Goal: Information Seeking & Learning: Learn about a topic

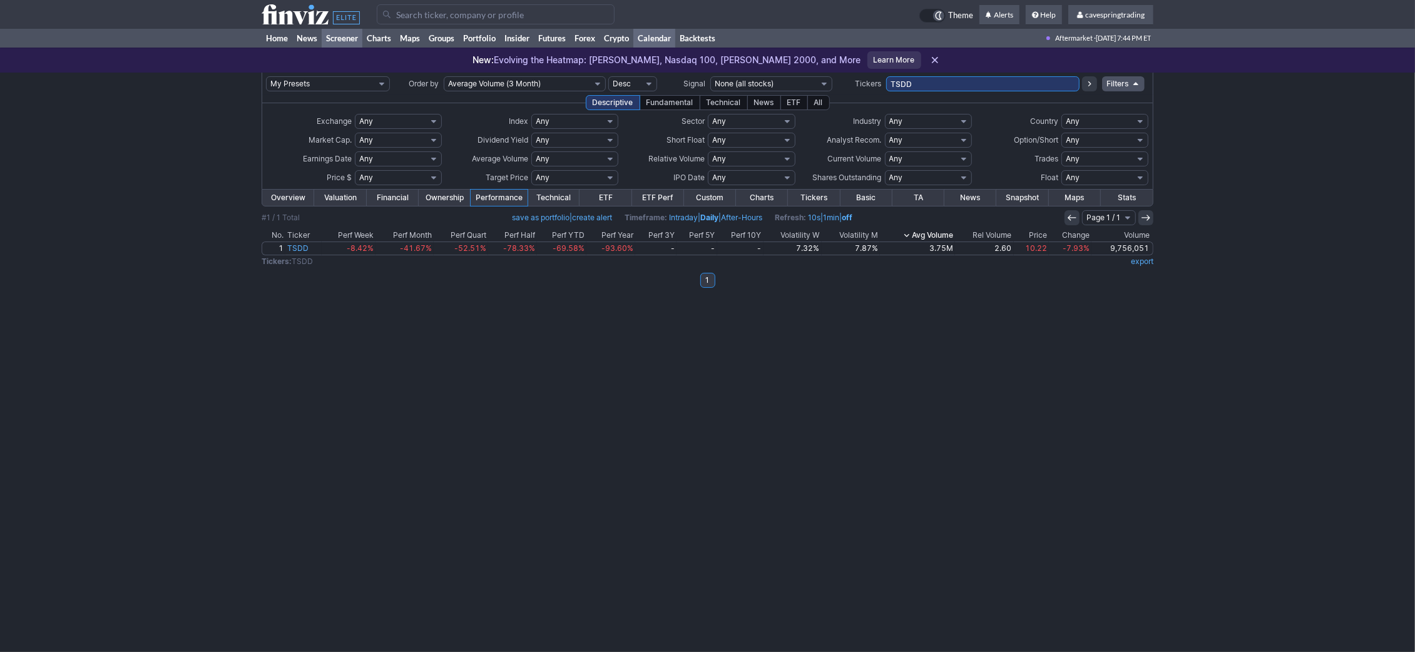
drag, startPoint x: 944, startPoint y: 78, endPoint x: 672, endPoint y: 29, distance: 275.9
click at [886, 76] on input "TSDD" at bounding box center [982, 83] width 193 height 15
type input "aaau,faz,gldm,sgol,sh,splg,tecs,tsls"
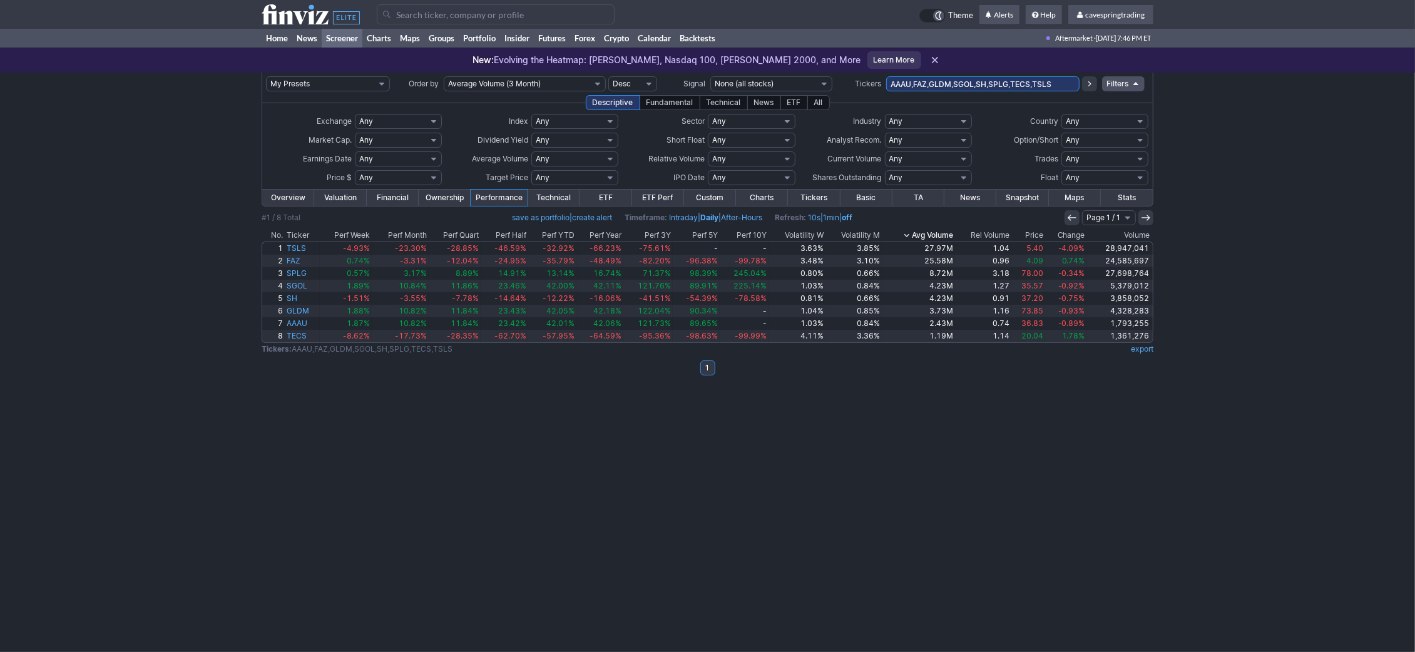
click at [1039, 83] on input "AAAU,FAZ,GLDM,SGOL,SH,SPLG,TECS,TSLS" at bounding box center [982, 83] width 193 height 15
type input "AAAU,FAZ,GLDM,SGOL,SH,SPLG,TECS,"
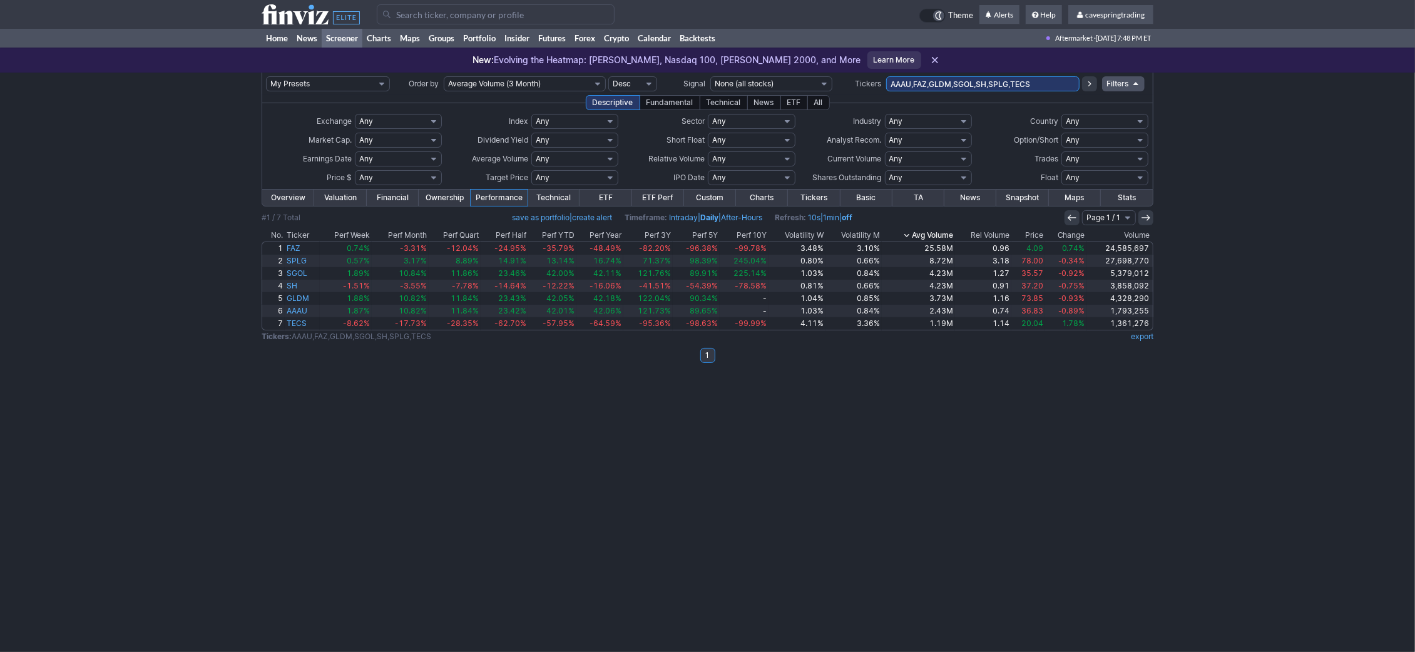
click at [1053, 84] on input "AAAU,FAZ,GLDM,SGOL,SH,SPLG,TECS" at bounding box center [982, 83] width 193 height 15
type input "aaau,gldm,sh,splg"
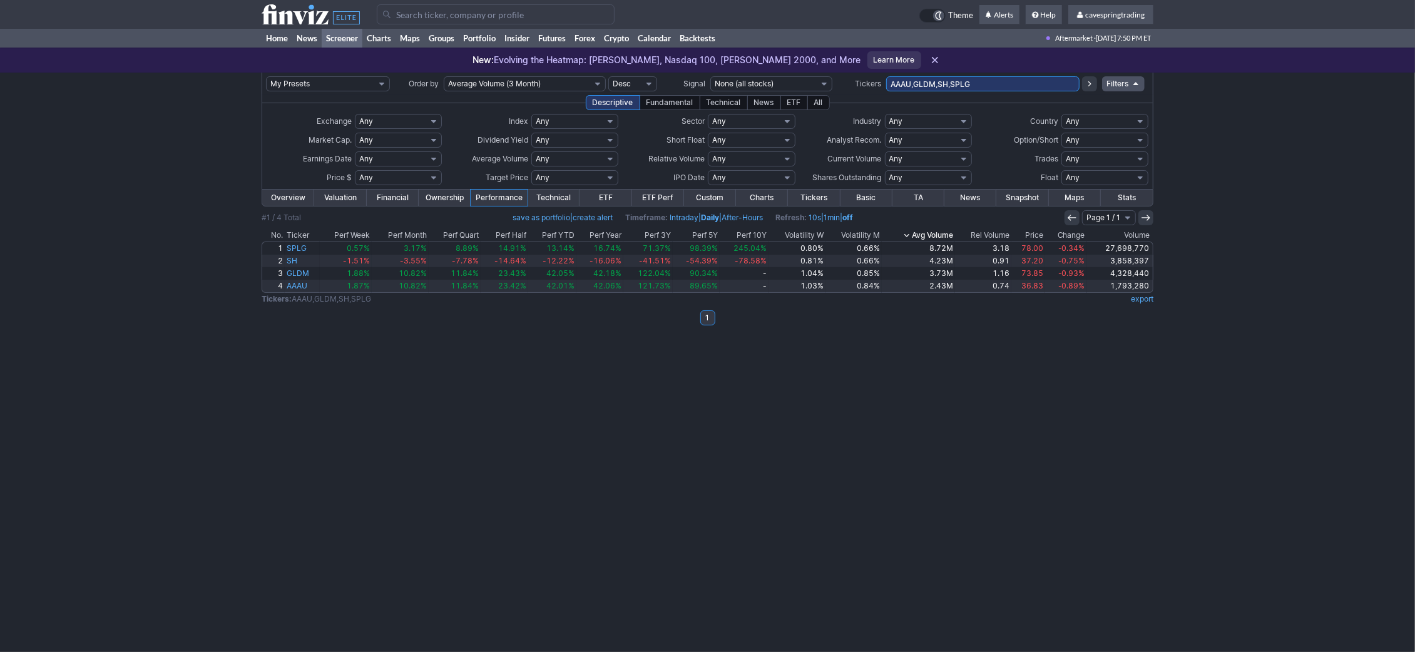
click at [795, 106] on div "ETF" at bounding box center [794, 102] width 28 height 15
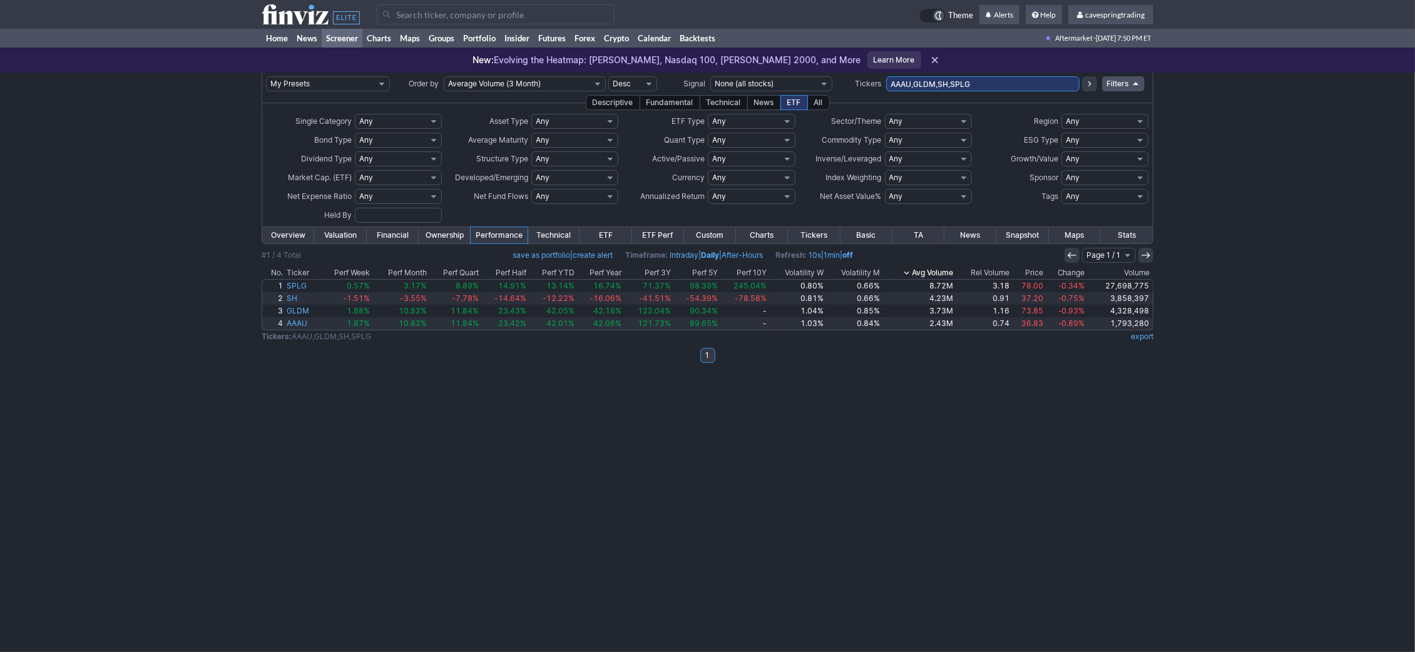
click at [885, 114] on select "Any Agri-business Battery and Energy Storage Cannabis Based Businesses Communic…" at bounding box center [928, 121] width 87 height 15
drag, startPoint x: 909, startPoint y: 117, endPoint x: 882, endPoint y: 99, distance: 32.5
click at [882, 99] on div "Descriptive Fundamental Technical News ETF All" at bounding box center [708, 102] width 892 height 15
click at [708, 114] on select "Any Global Bonds Global Closed End Funds Global Commodities & Metals Global Cry…" at bounding box center [751, 121] width 87 height 15
click at [916, 168] on td "Any Inverse (-0.2x to -0.3x) Inverse (-0.5x) Inverse (-1) Inverse (-1.25x) Inve…" at bounding box center [928, 159] width 88 height 19
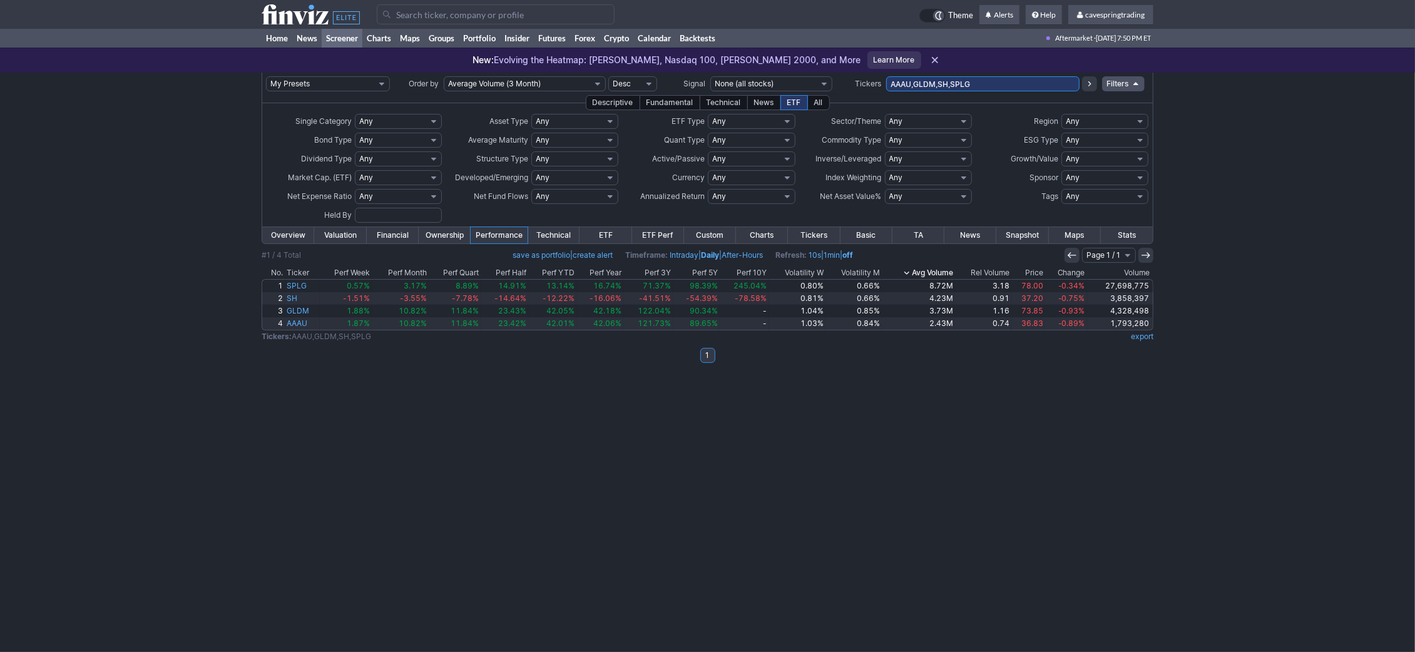
click at [885, 151] on select "Any Inverse (-0.2x to -0.3x) Inverse (-0.5x) Inverse (-1) Inverse (-1.25x) Inve…" at bounding box center [928, 158] width 87 height 15
select select "modal"
click option "Custom" at bounding box center [0, 0] width 0 height 0
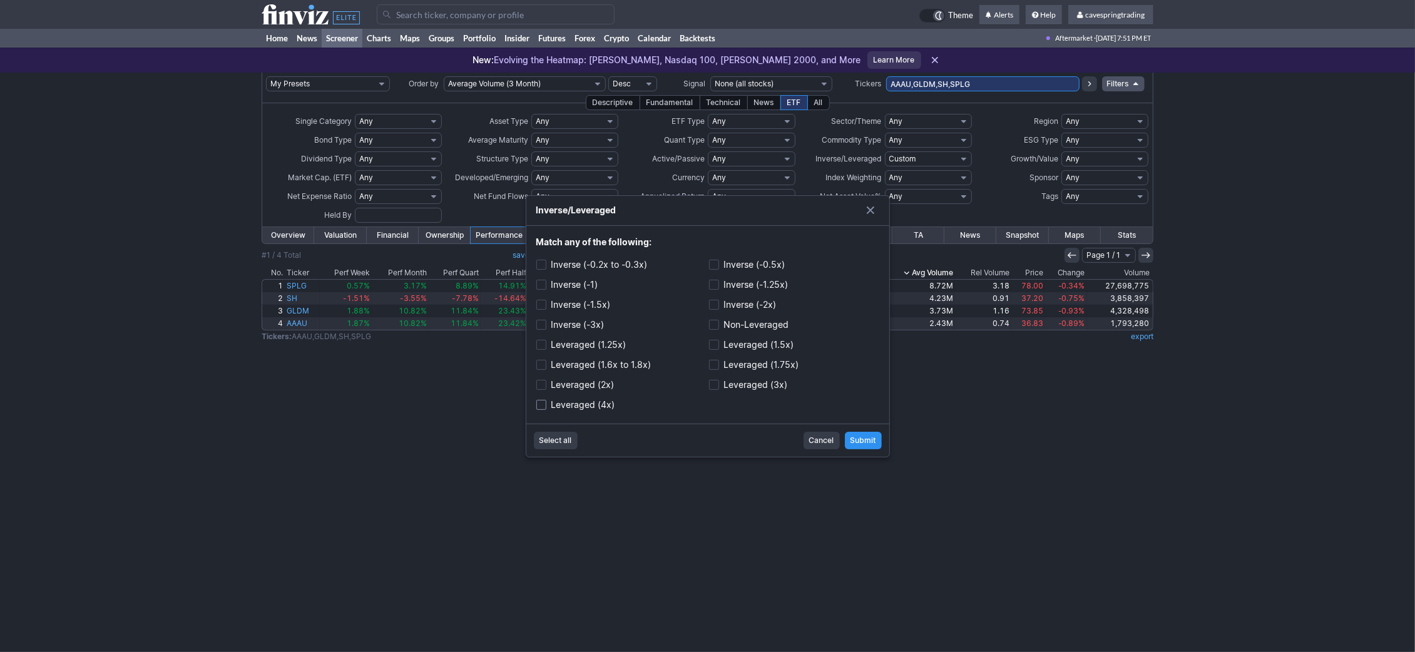
click at [605, 402] on label "Leveraged (4x)" at bounding box center [621, 405] width 170 height 18
click at [546, 402] on input "Leveraged (4x)" at bounding box center [541, 405] width 10 height 10
checkbox input "true"
click at [875, 442] on span "Submit" at bounding box center [864, 440] width 26 height 13
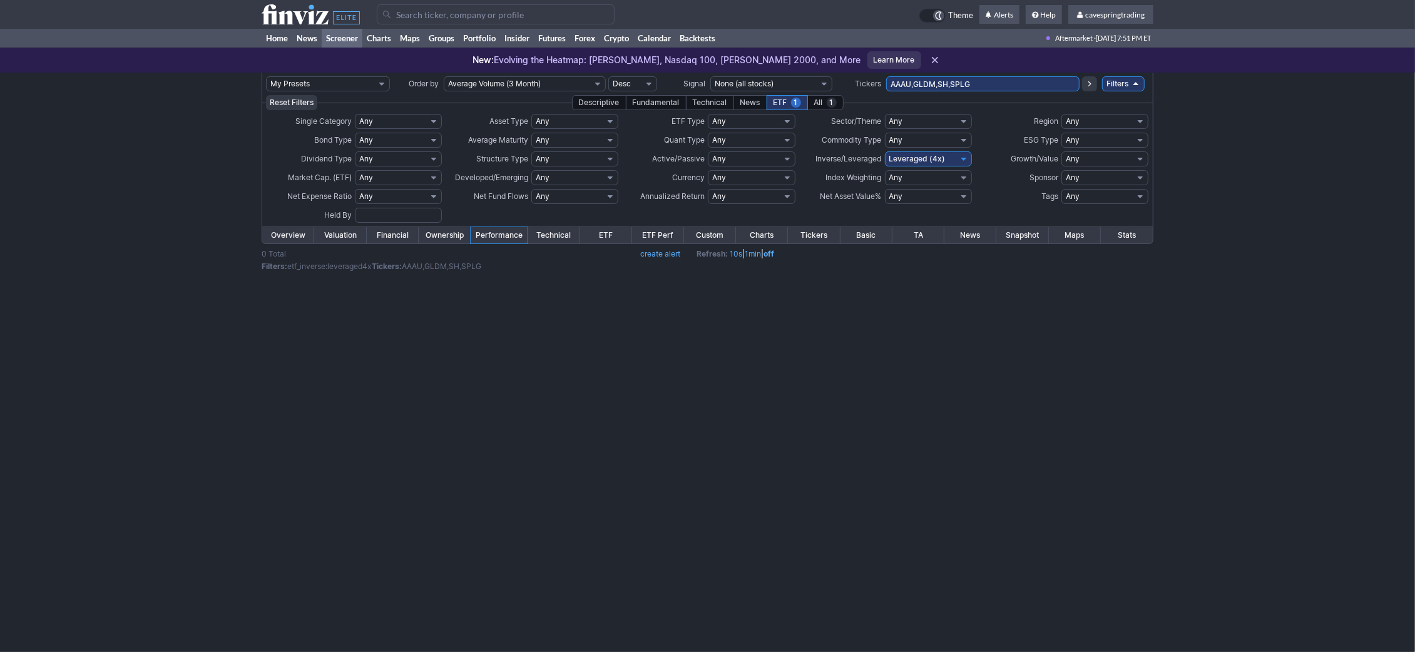
drag, startPoint x: 986, startPoint y: 83, endPoint x: 460, endPoint y: 10, distance: 530.8
click at [886, 76] on input "AAAU,GLDM,SH,SPLG" at bounding box center [982, 83] width 193 height 15
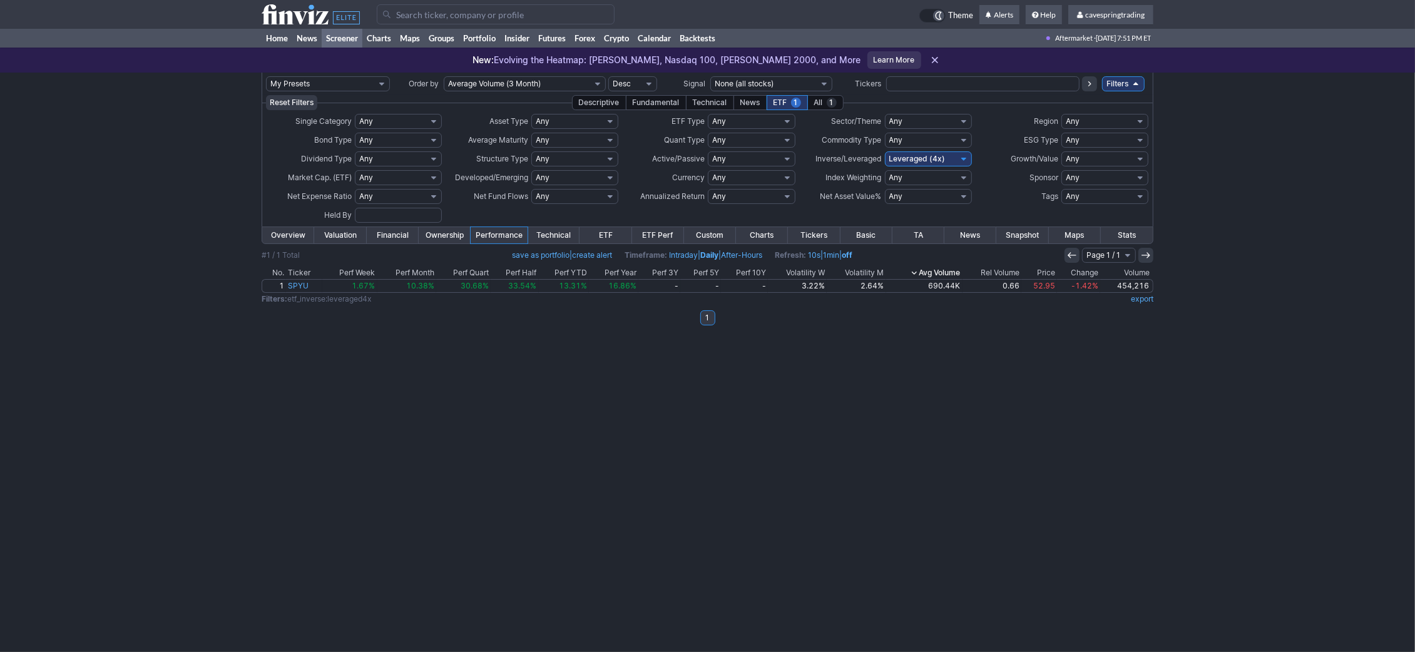
click at [885, 151] on select "Any Inverse (-0.2x to -0.3x) Inverse (-0.5x) Inverse (-1) Inverse (-1.25x) Inve…" at bounding box center [928, 158] width 87 height 15
select select
click option "Any" at bounding box center [0, 0] width 0 height 0
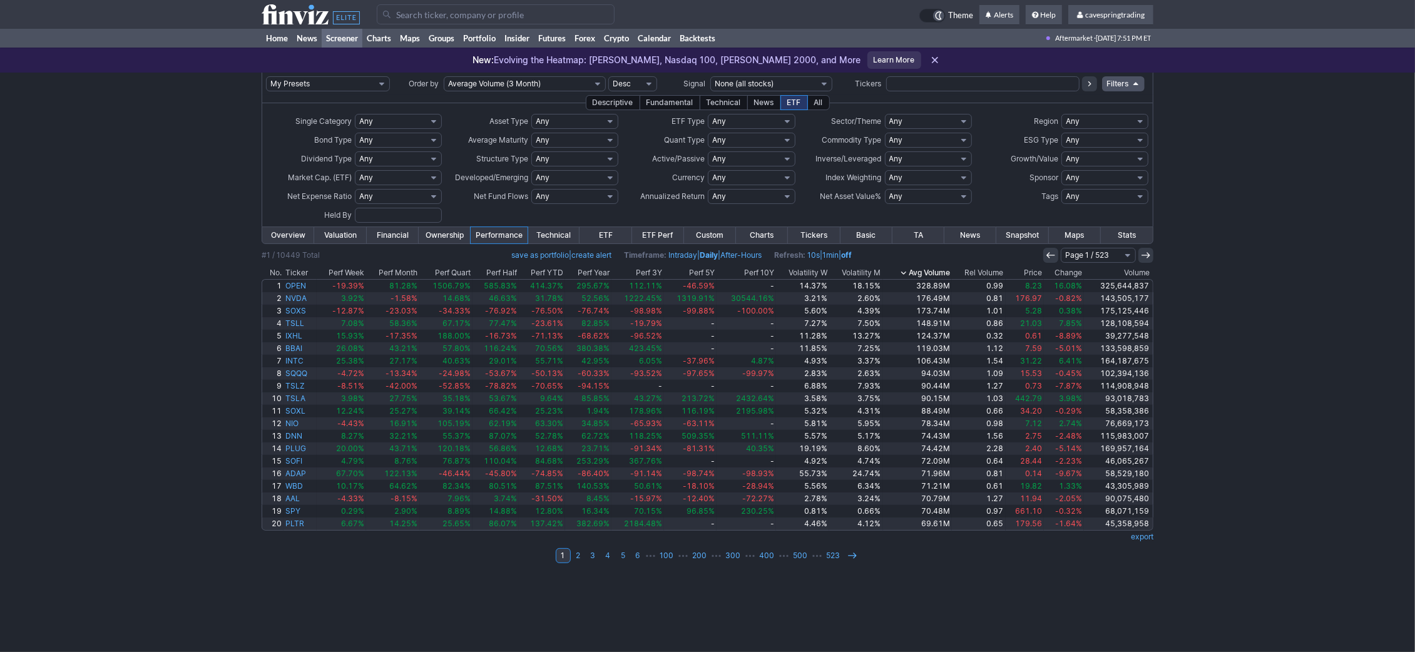
click at [885, 151] on select "Any Inverse (-0.2x to -0.3x) Inverse (-0.5x) Inverse (-1) Inverse (-1.25x) Inve…" at bounding box center [928, 158] width 87 height 15
select select "modal"
click option "Custom" at bounding box center [0, 0] width 0 height 0
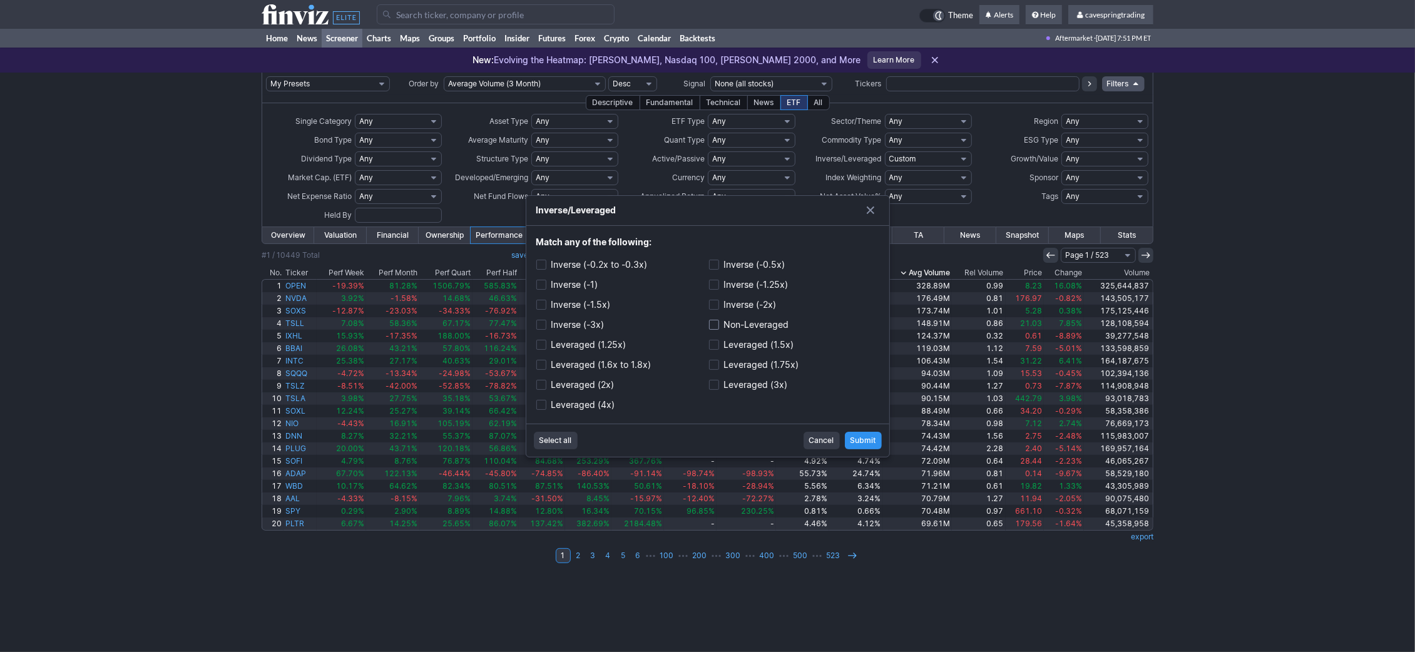
click at [735, 324] on label "Non-Leveraged" at bounding box center [794, 325] width 170 height 18
click at [719, 324] on input "Non-Leveraged" at bounding box center [714, 325] width 10 height 10
checkbox input "true"
click at [858, 441] on span "Submit" at bounding box center [864, 440] width 26 height 13
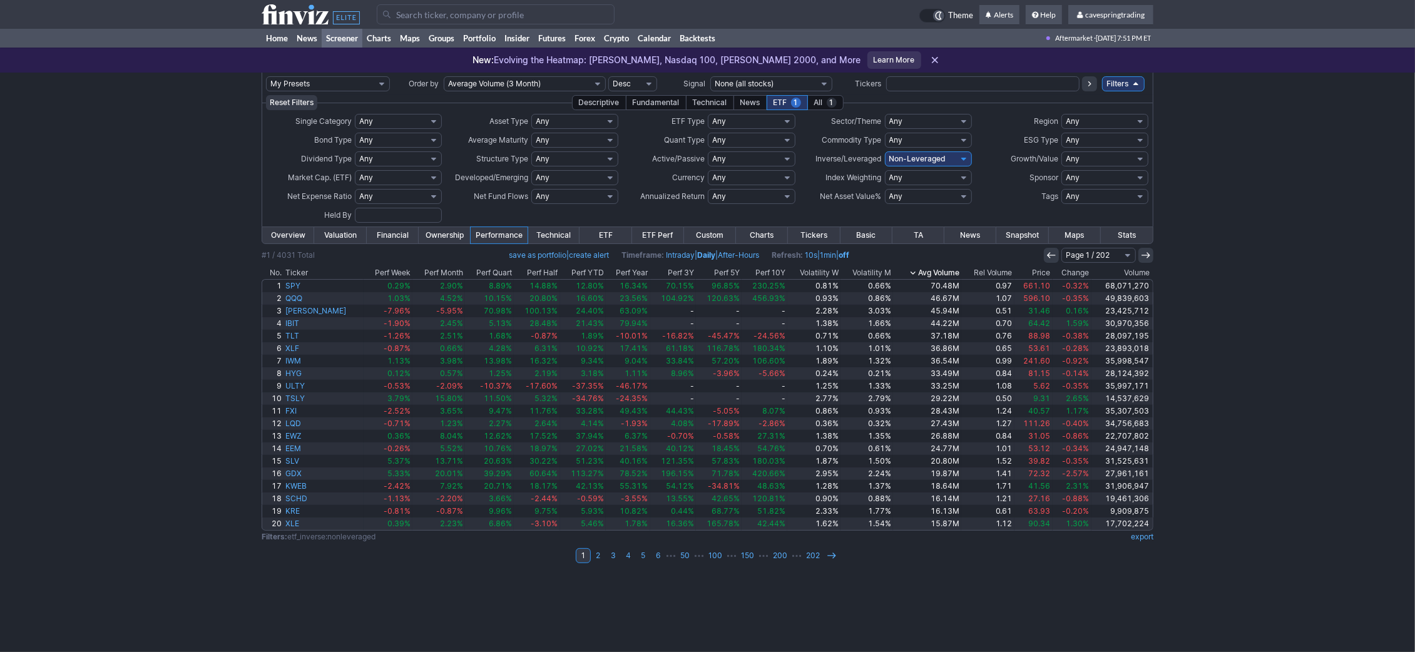
click at [612, 103] on div "Descriptive" at bounding box center [599, 102] width 54 height 15
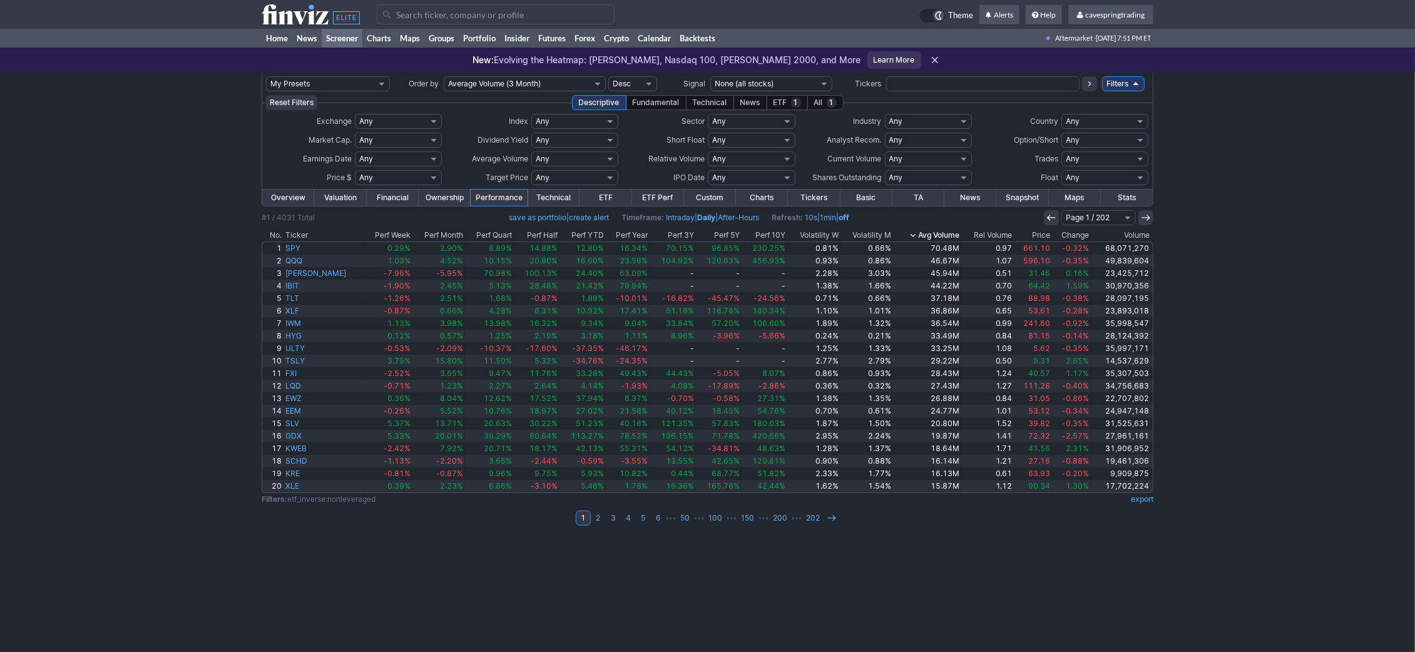
click at [531, 151] on select "Any Under 50K Under 100K Under 500K Under 750K Under 1M Over 50K Over 100K Over…" at bounding box center [574, 158] width 87 height 15
select select "o2000"
click option "Over 2M" at bounding box center [0, 0] width 0 height 0
click at [355, 170] on select "Any Under $1 Under $2 Under $3 Under $4 Under $5 Under $7 Under $10 Under $15 U…" at bounding box center [398, 177] width 87 height 15
click option "Custom" at bounding box center [0, 0] width 0 height 0
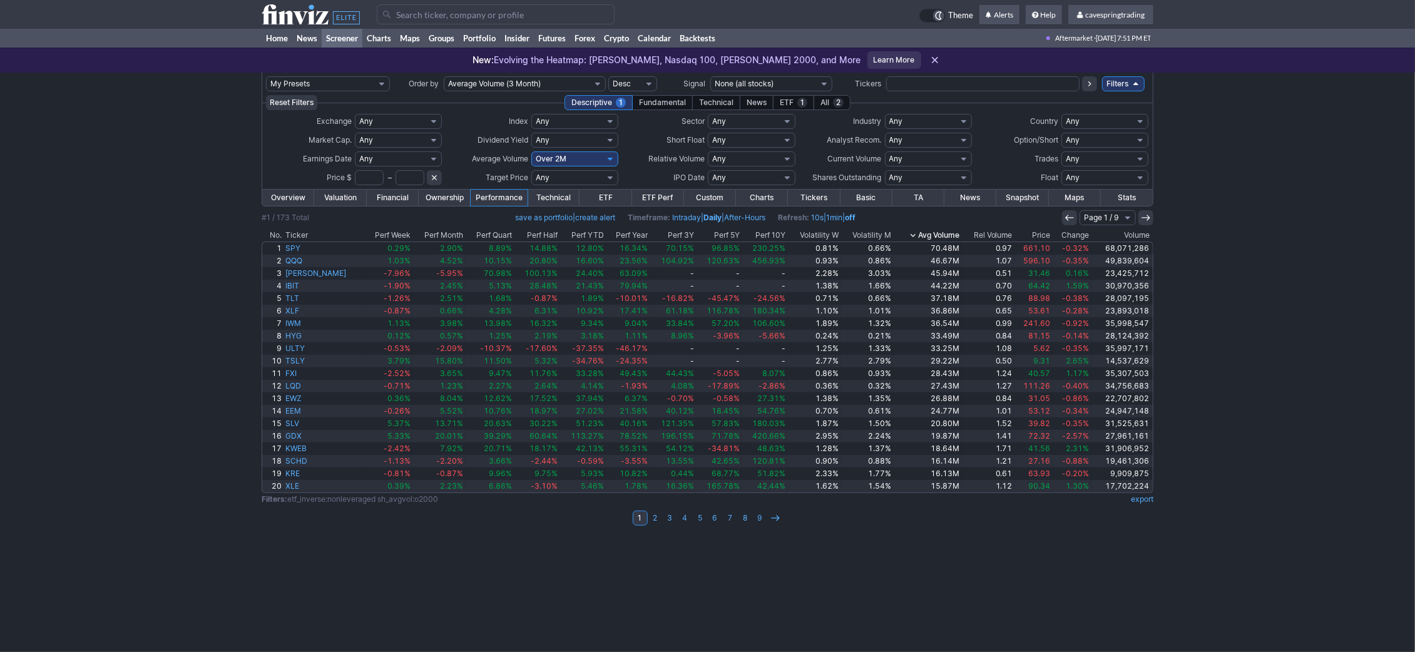
click at [367, 180] on input "text" at bounding box center [369, 177] width 29 height 15
drag, startPoint x: 371, startPoint y: 180, endPoint x: 325, endPoint y: 176, distance: 45.8
click at [355, 176] on input "2" at bounding box center [369, 177] width 29 height 15
type input "5"
drag, startPoint x: 416, startPoint y: 175, endPoint x: 391, endPoint y: 177, distance: 24.5
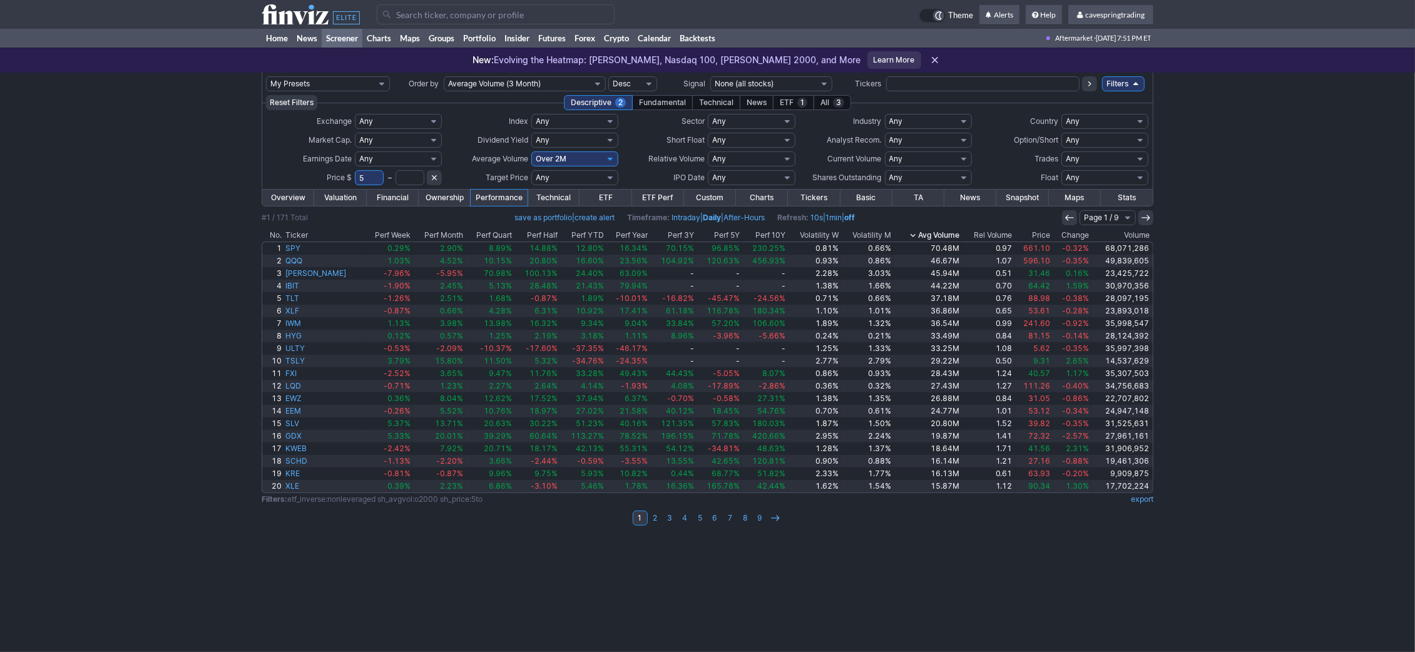
click at [415, 176] on input "text" at bounding box center [410, 177] width 29 height 15
drag, startPoint x: 360, startPoint y: 178, endPoint x: 329, endPoint y: 178, distance: 30.7
click at [355, 178] on input "5" at bounding box center [369, 177] width 29 height 15
drag, startPoint x: 367, startPoint y: 175, endPoint x: 309, endPoint y: 175, distance: 57.6
click at [355, 175] on input "5" at bounding box center [369, 177] width 29 height 15
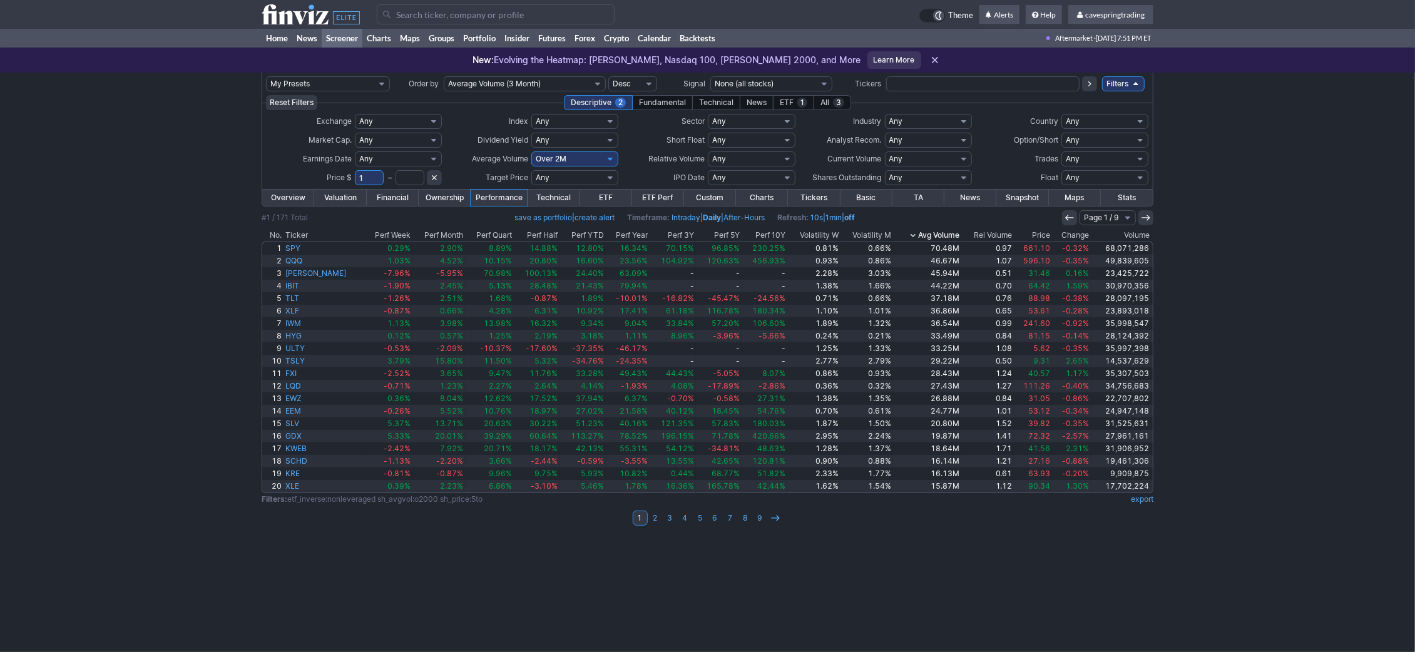
type input "1"
click at [414, 174] on input "text" at bounding box center [410, 177] width 29 height 15
type input "20"
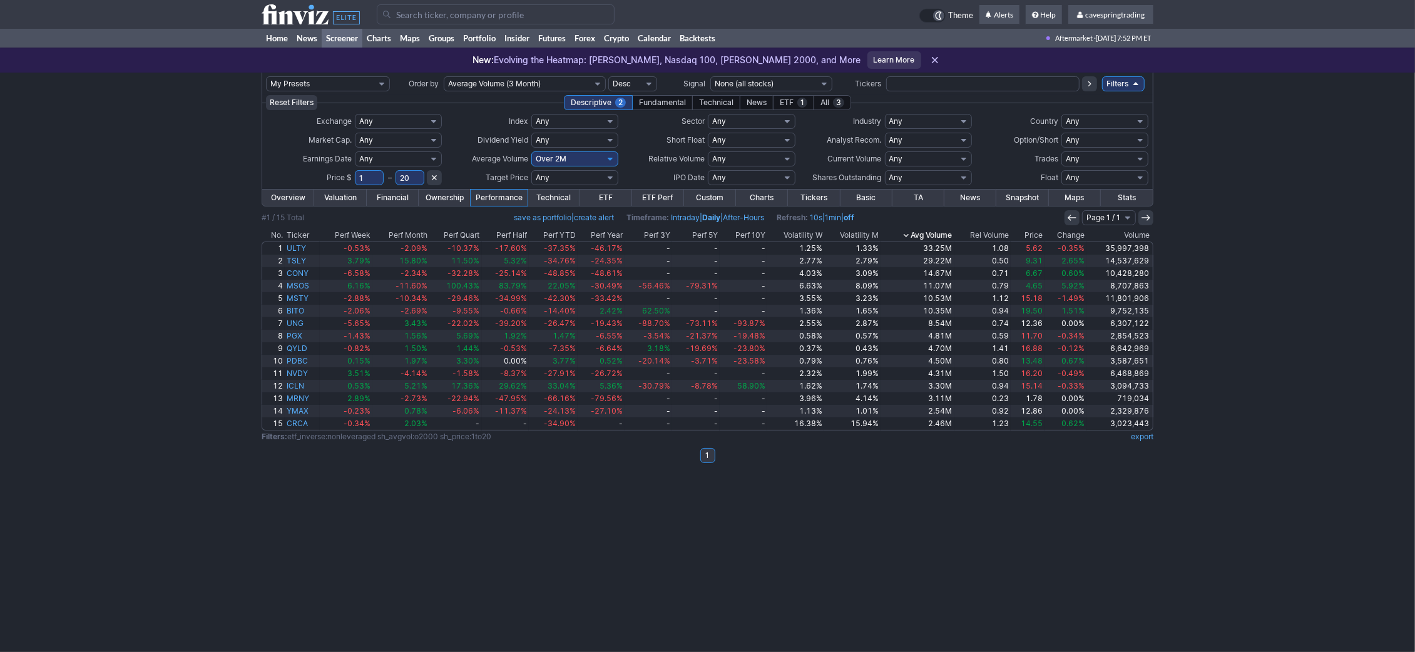
click at [1036, 239] on th "Price" at bounding box center [1028, 235] width 34 height 13
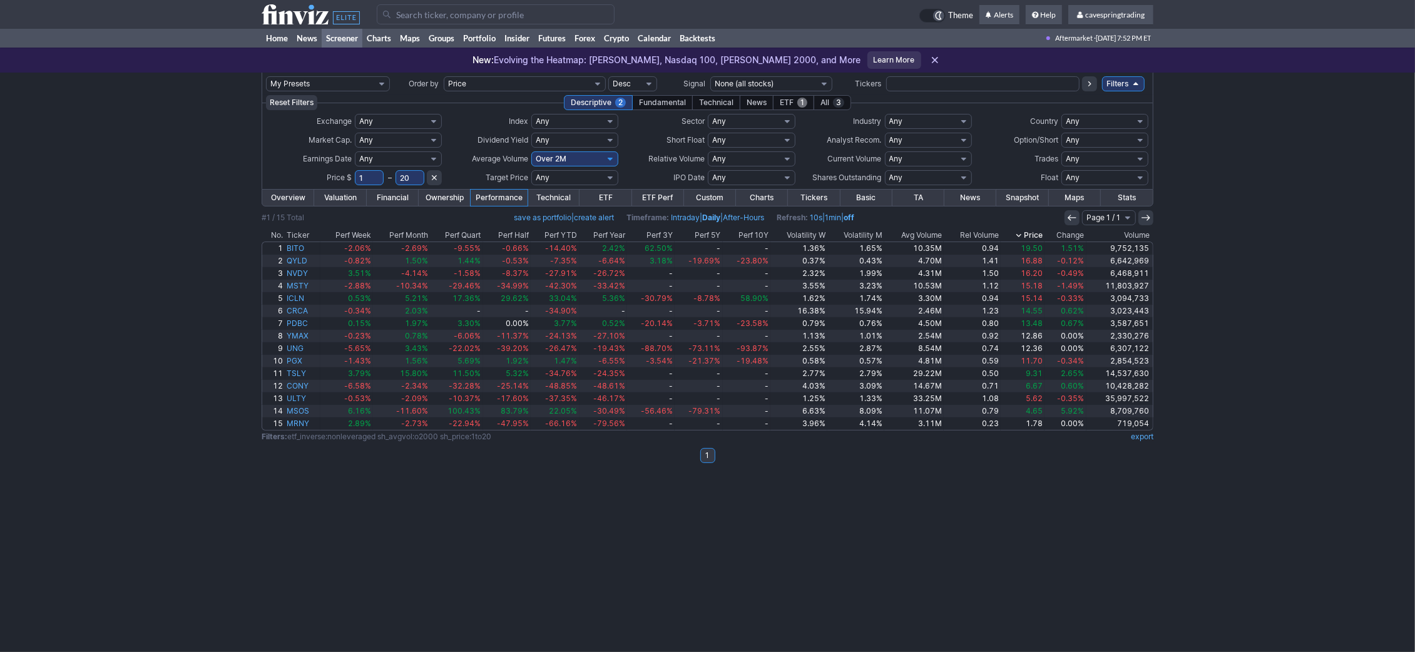
click at [798, 107] on div "ETF 1" at bounding box center [793, 102] width 41 height 15
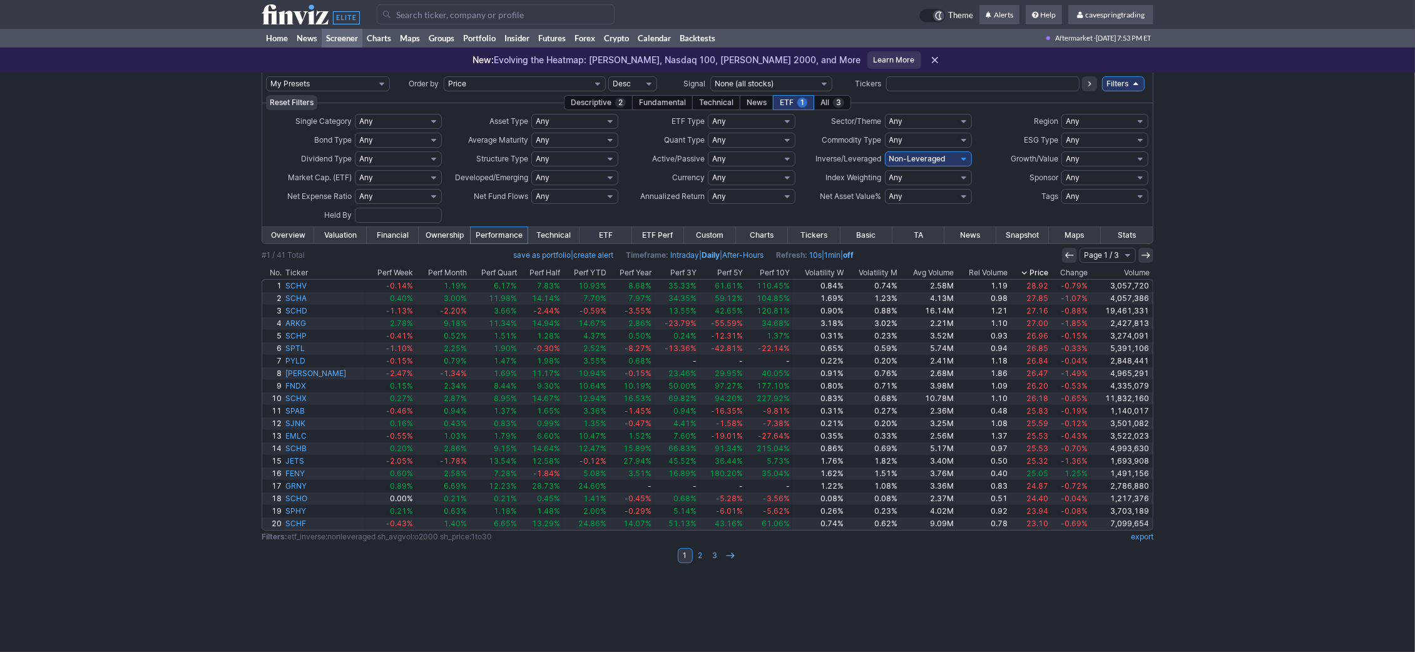
click at [1028, 269] on th "Price" at bounding box center [1030, 273] width 41 height 13
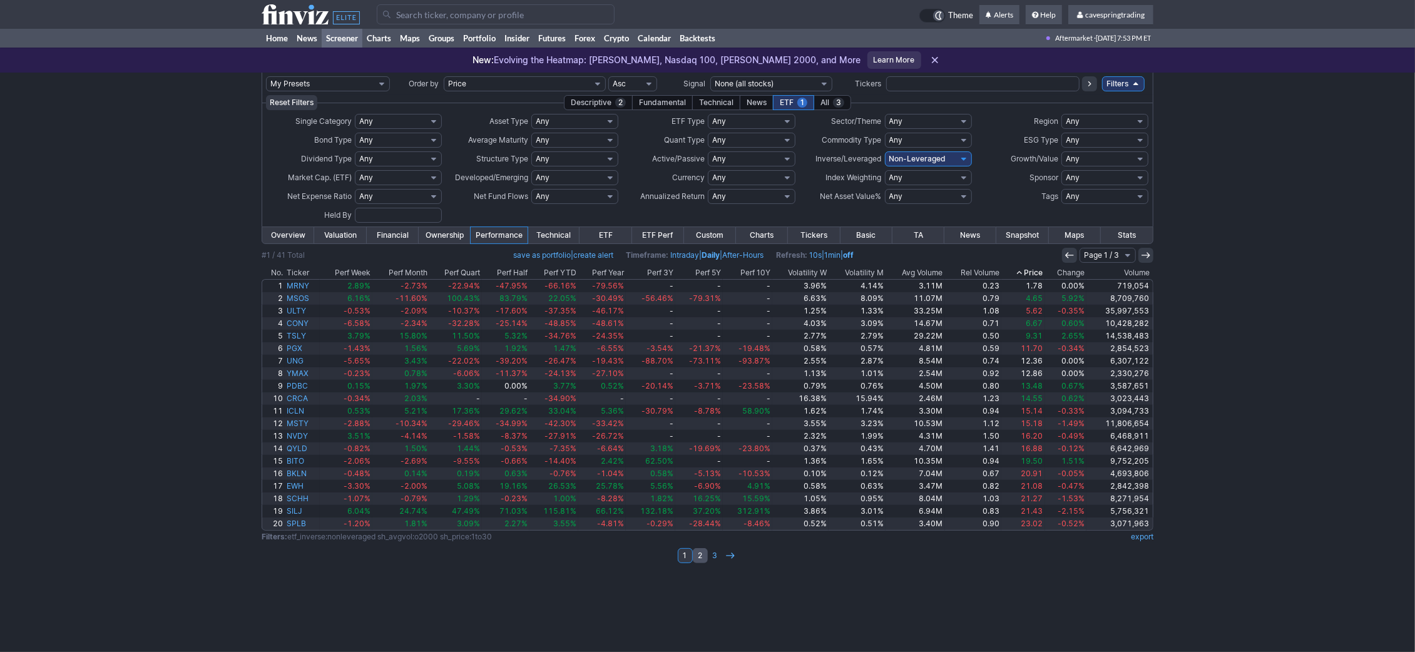
click at [703, 556] on link "2" at bounding box center [700, 555] width 15 height 15
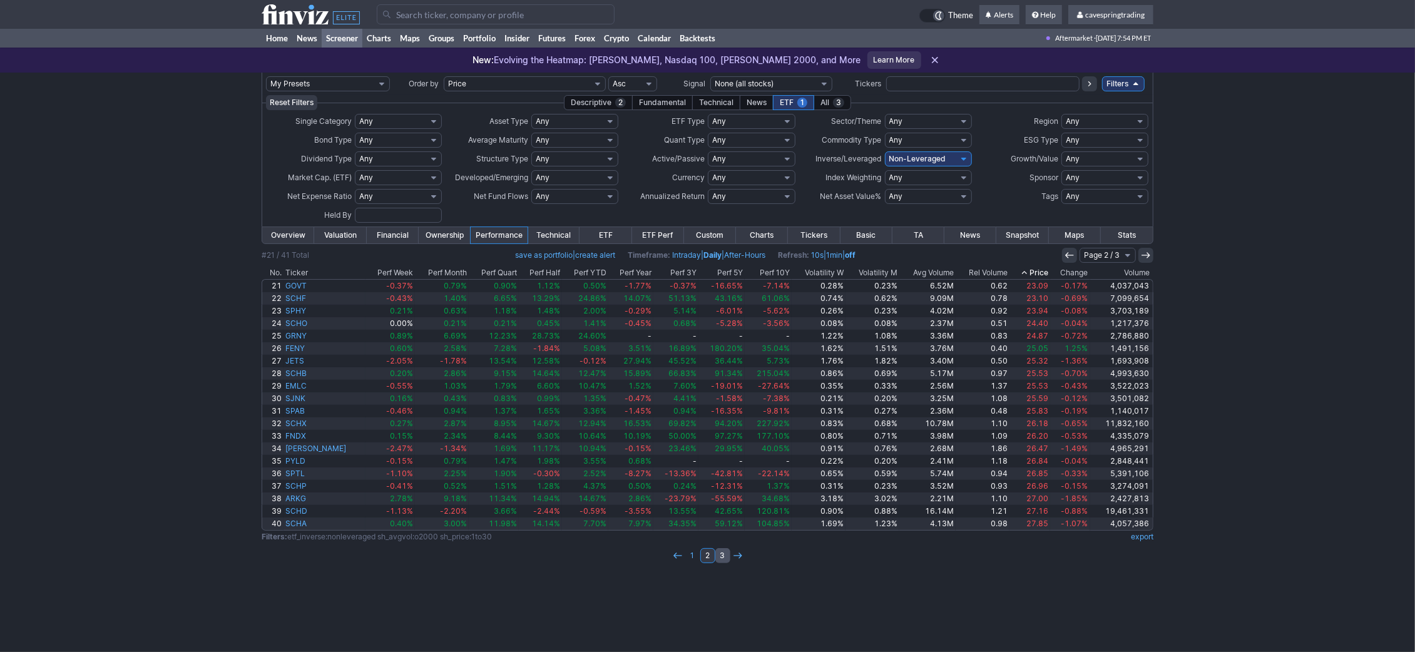
click at [723, 558] on link "3" at bounding box center [722, 555] width 15 height 15
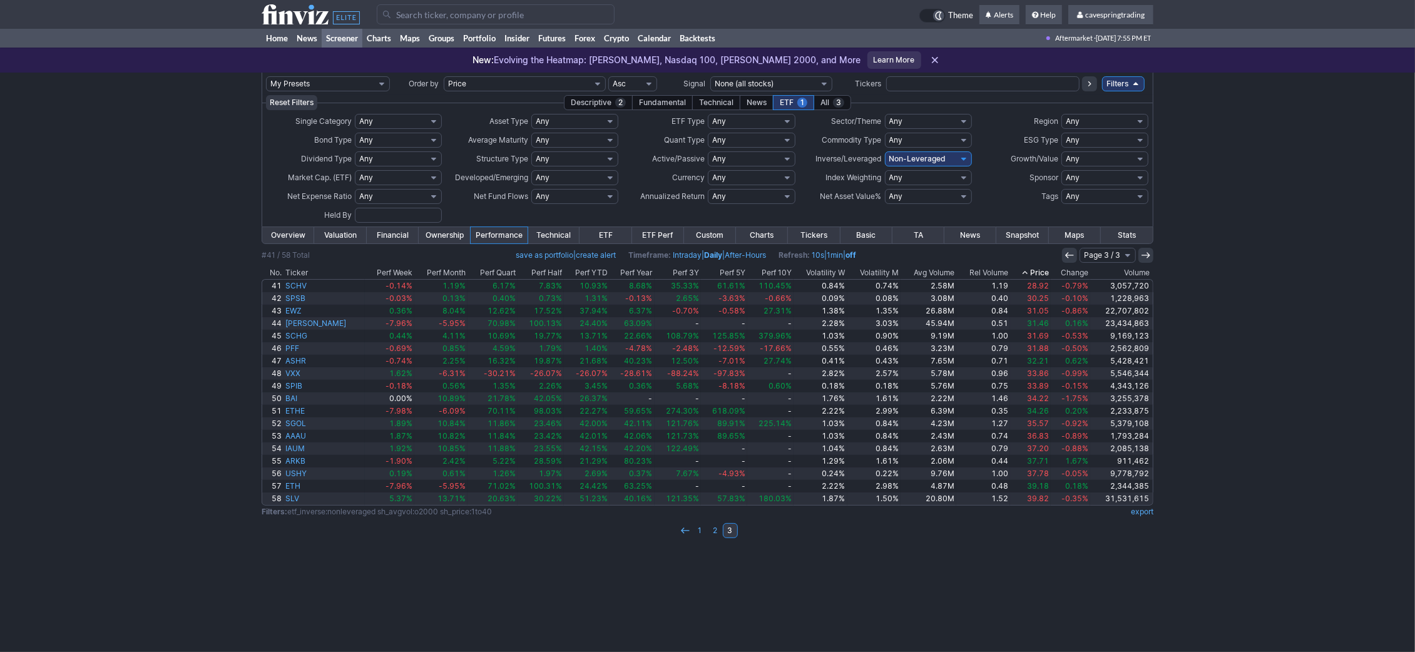
click at [1026, 272] on icon at bounding box center [1025, 273] width 10 height 10
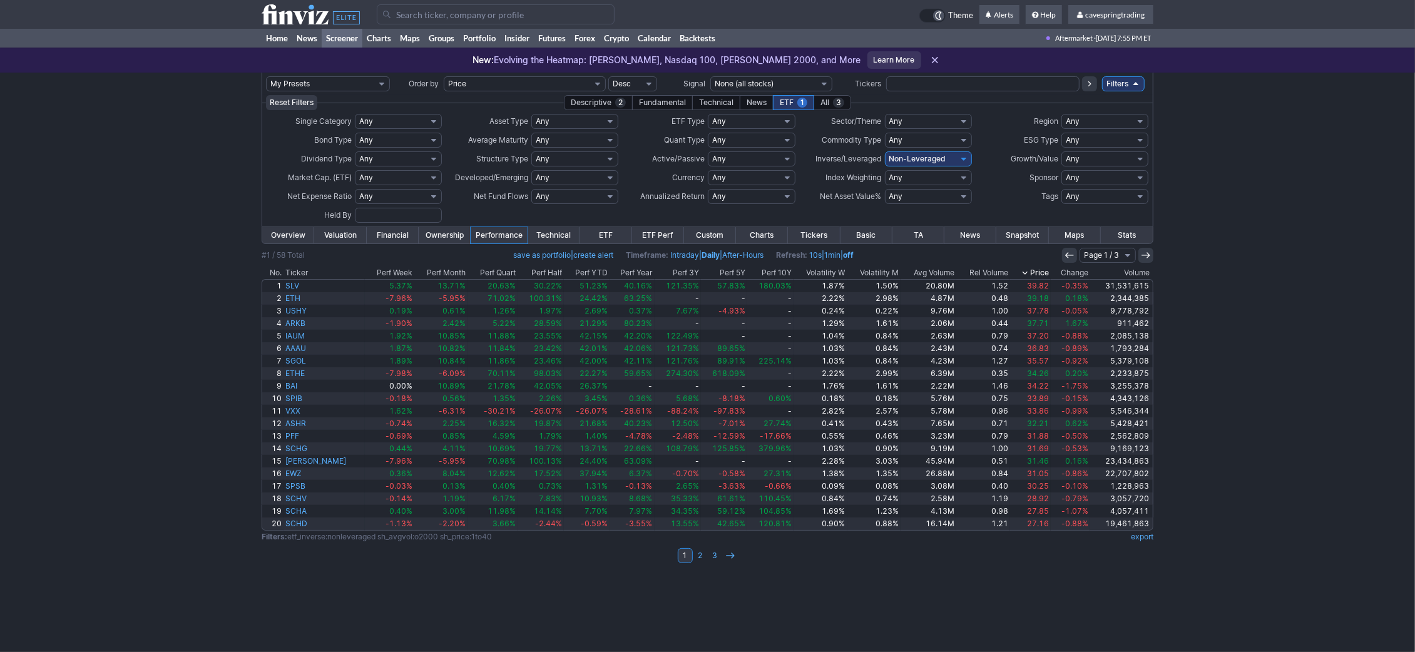
click at [1026, 272] on icon at bounding box center [1025, 273] width 10 height 10
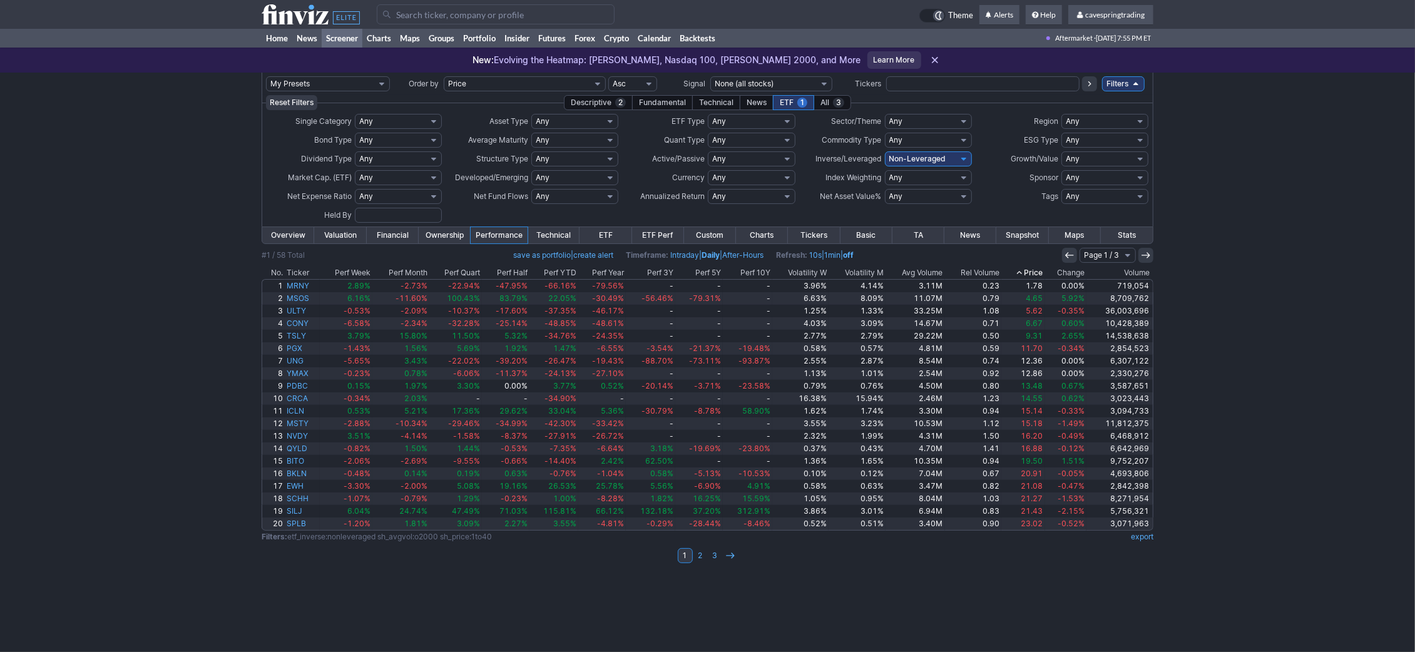
click at [1026, 272] on th "Price" at bounding box center [1022, 273] width 43 height 13
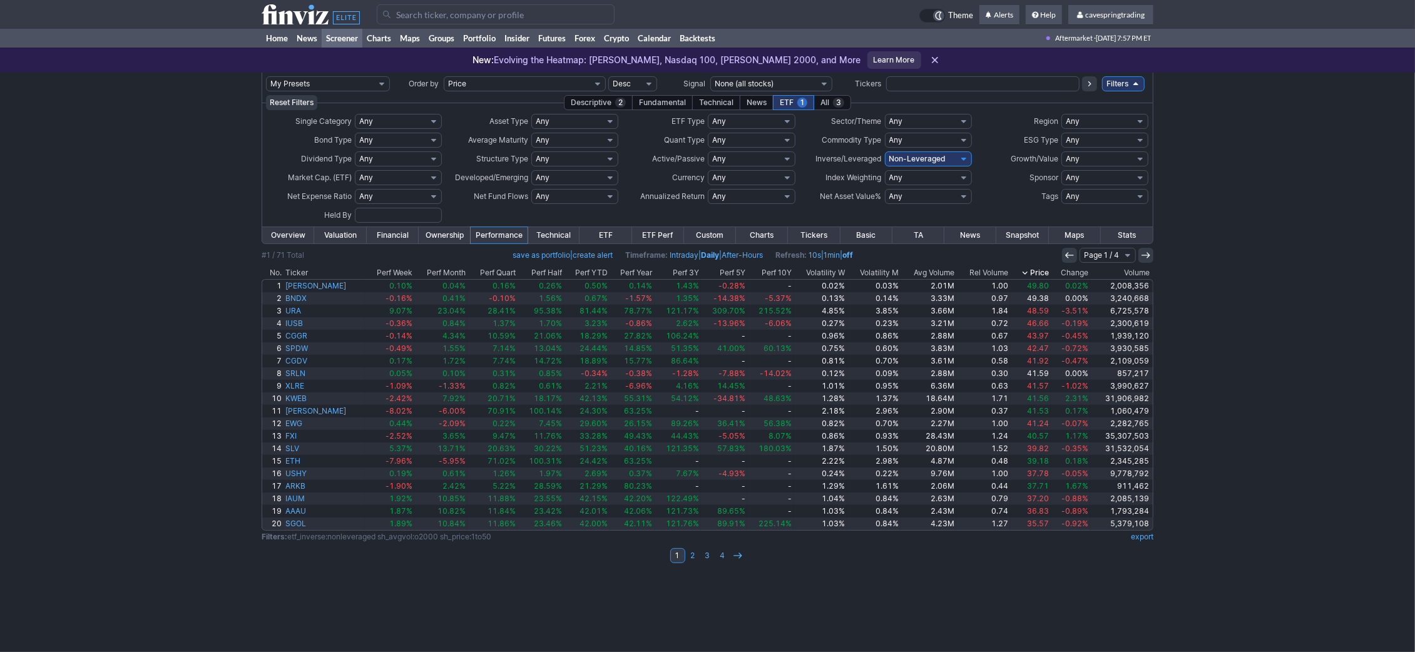
click at [885, 151] on select "Any Inverse (-0.2x to -0.3x) Inverse (-0.5x) Inverse (-1) Inverse (-1.25x) Inve…" at bounding box center [928, 158] width 87 height 15
select select "modal"
click option "Custom" at bounding box center [0, 0] width 0 height 0
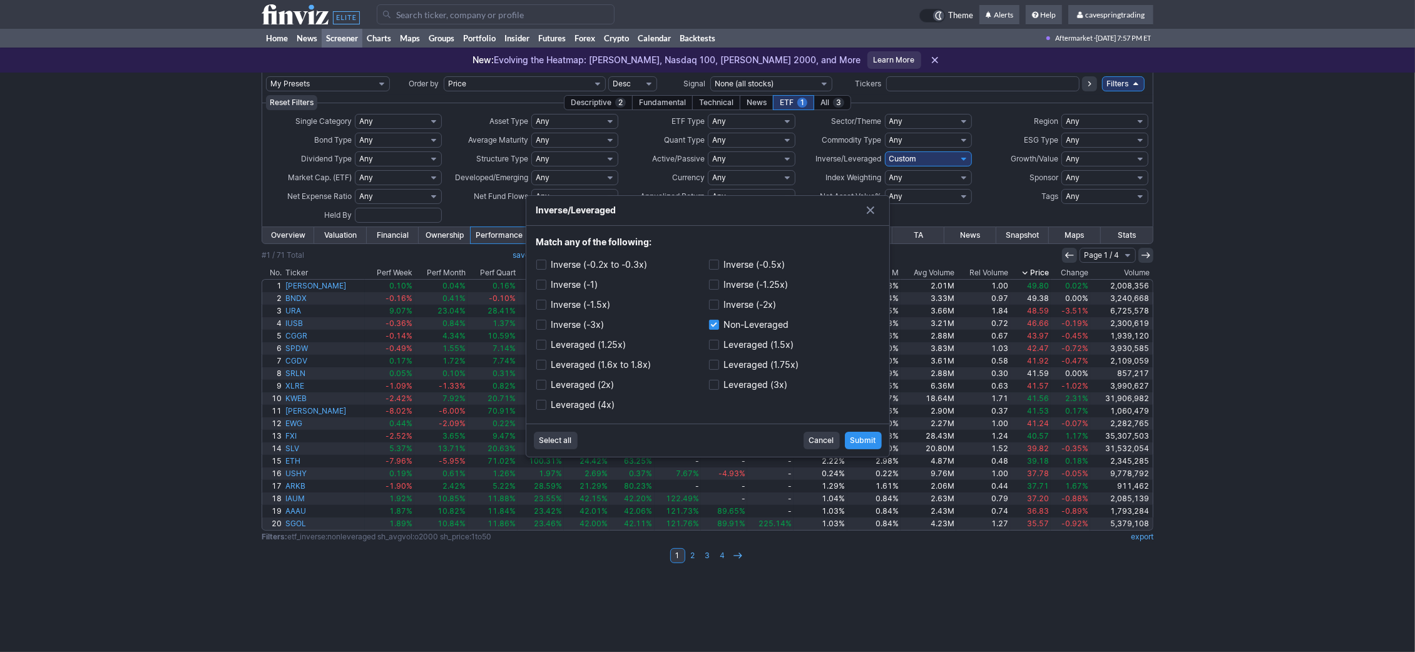
click at [565, 443] on span "Select all" at bounding box center [556, 440] width 33 height 13
checkbox input "true"
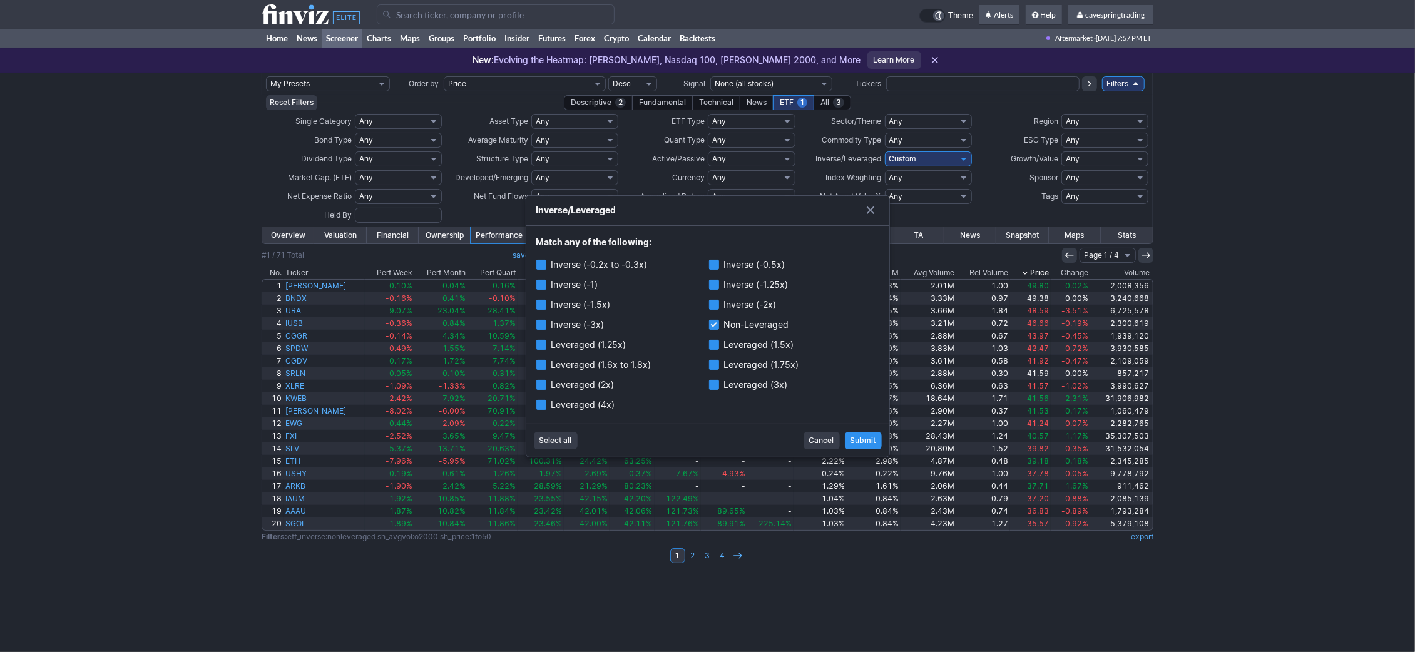
checkbox input "true"
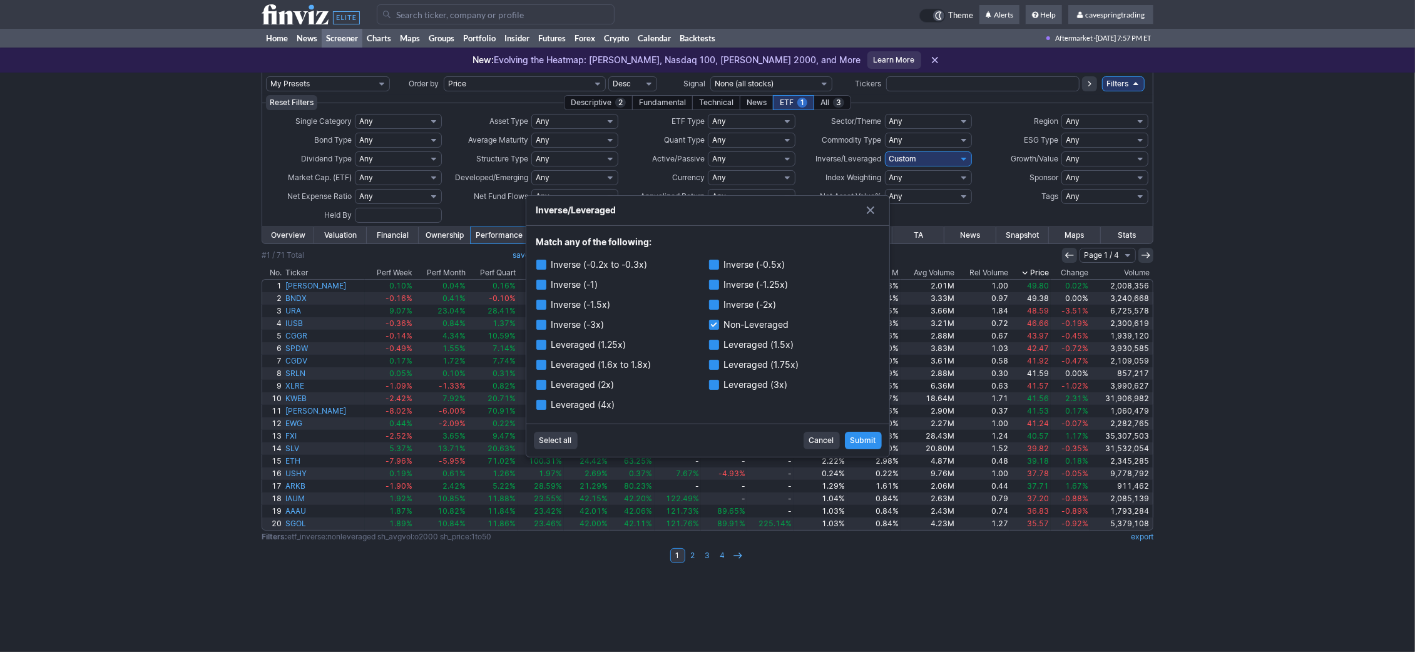
checkbox input "true"
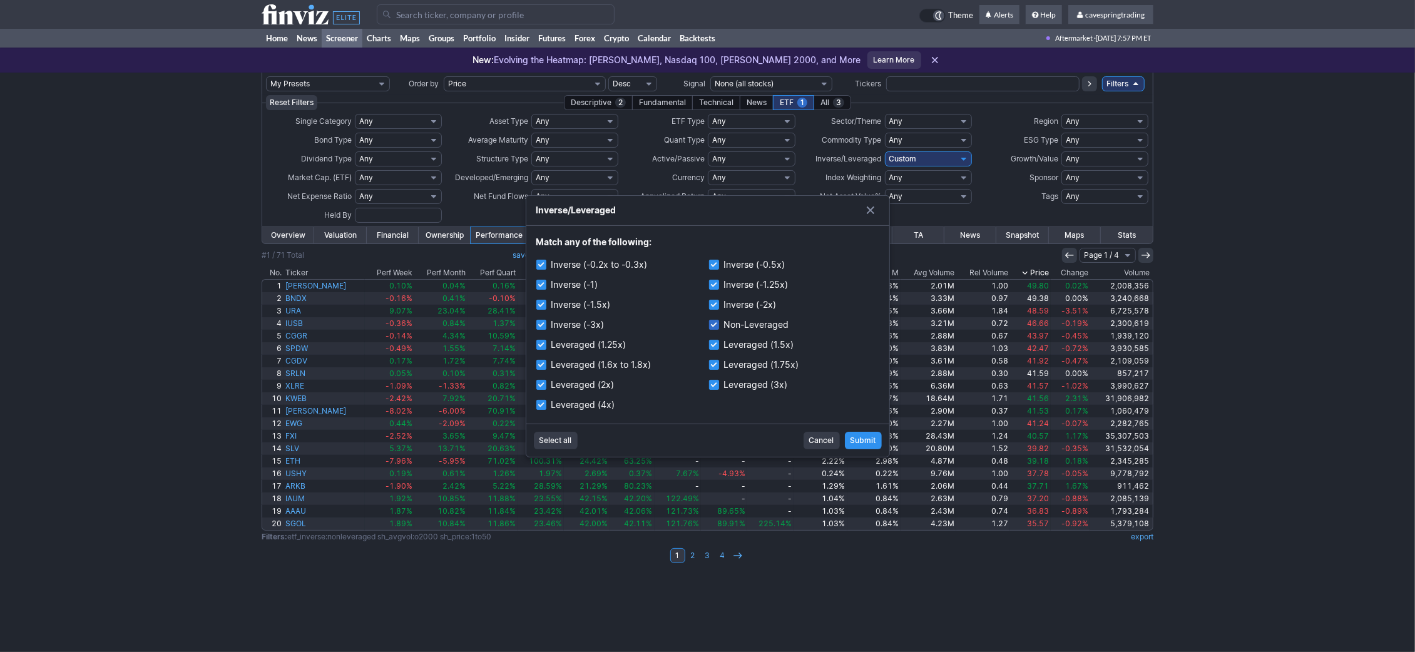
click at [744, 322] on label "Non-Leveraged" at bounding box center [794, 325] width 170 height 18
click at [719, 322] on input "Non-Leveraged" at bounding box center [714, 325] width 10 height 10
checkbox input "false"
click at [869, 438] on span "Submit" at bounding box center [864, 440] width 26 height 13
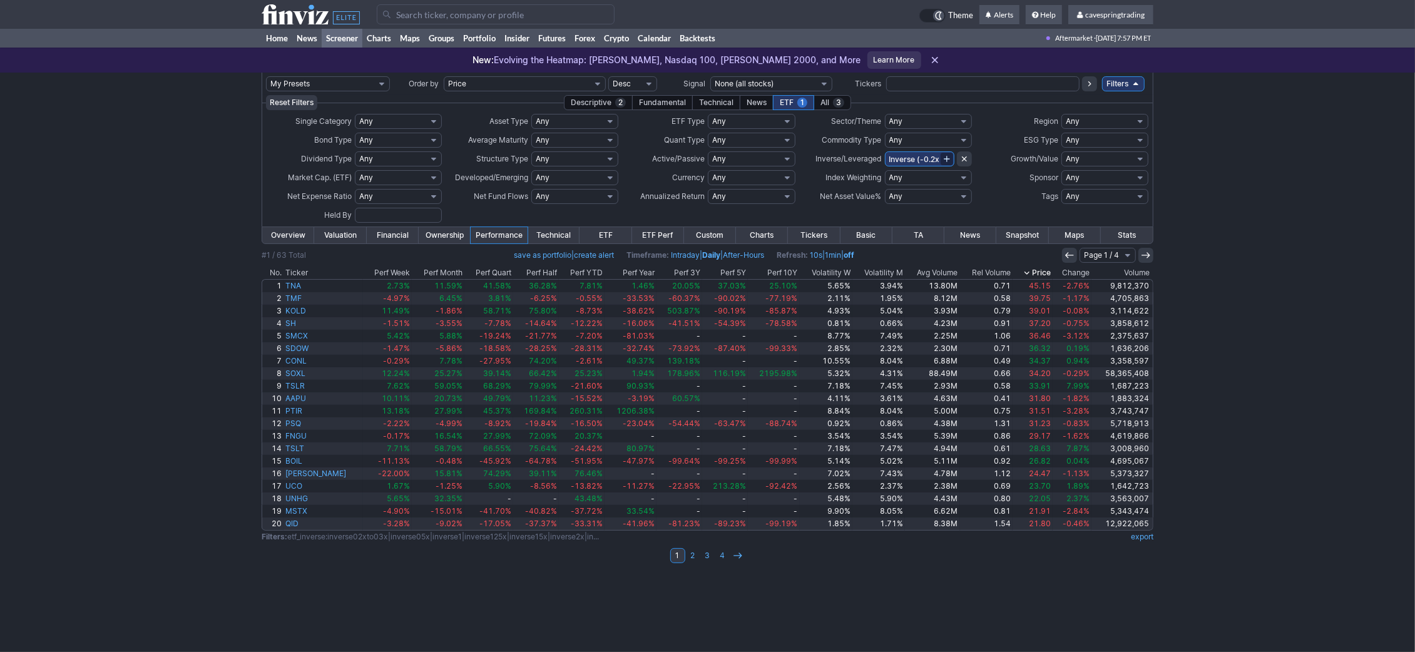
click at [1041, 278] on th "Price" at bounding box center [1033, 273] width 40 height 13
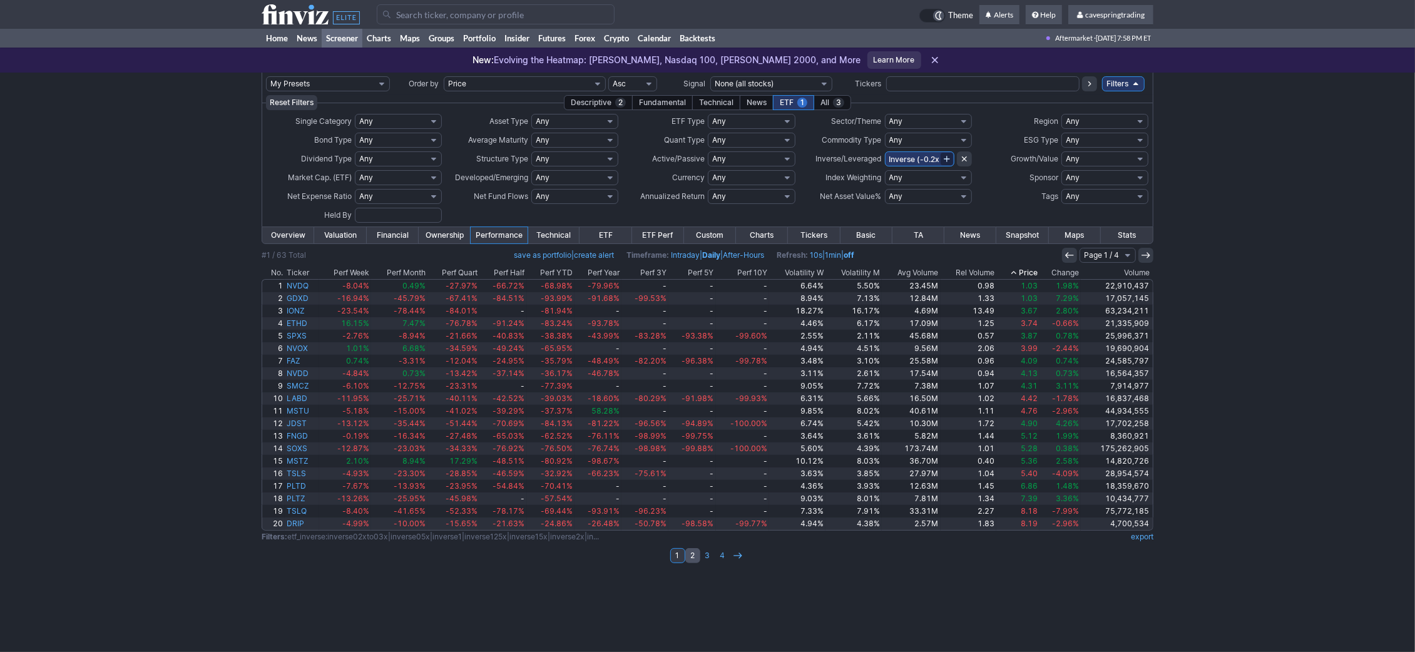
click at [698, 559] on link "2" at bounding box center [692, 555] width 15 height 15
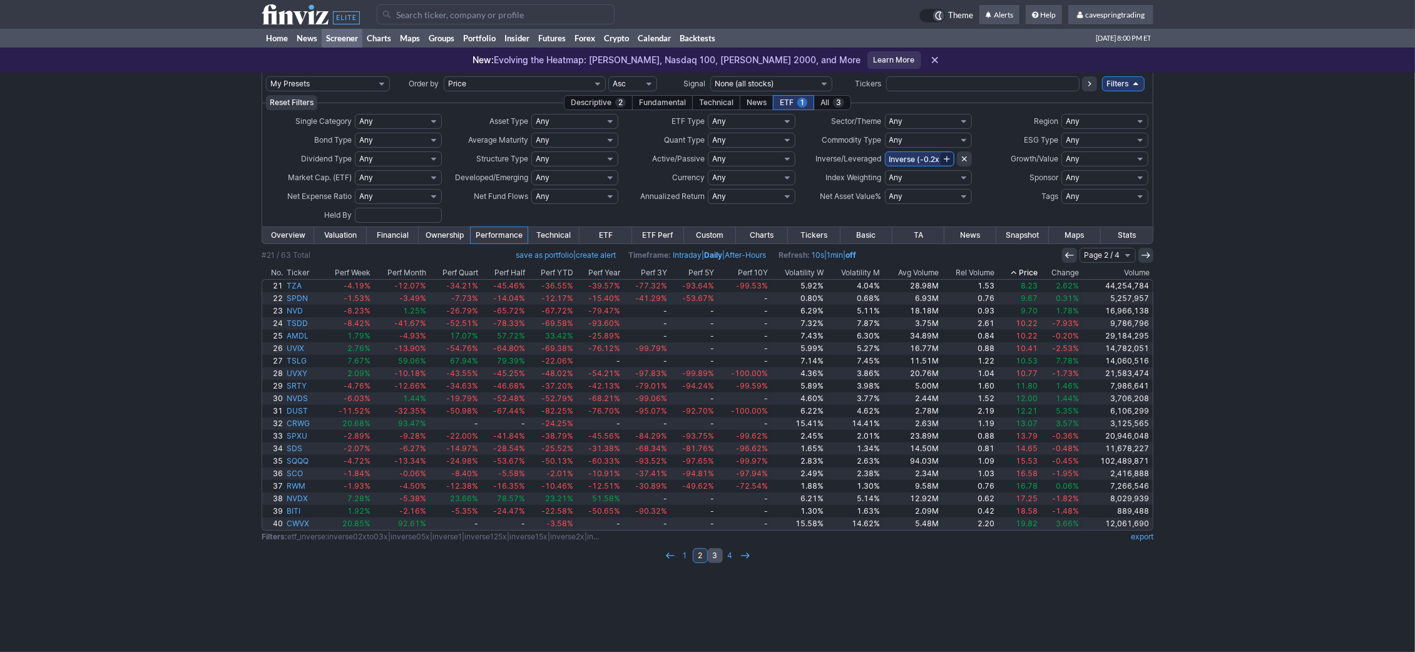
click at [720, 555] on link "3" at bounding box center [715, 555] width 15 height 15
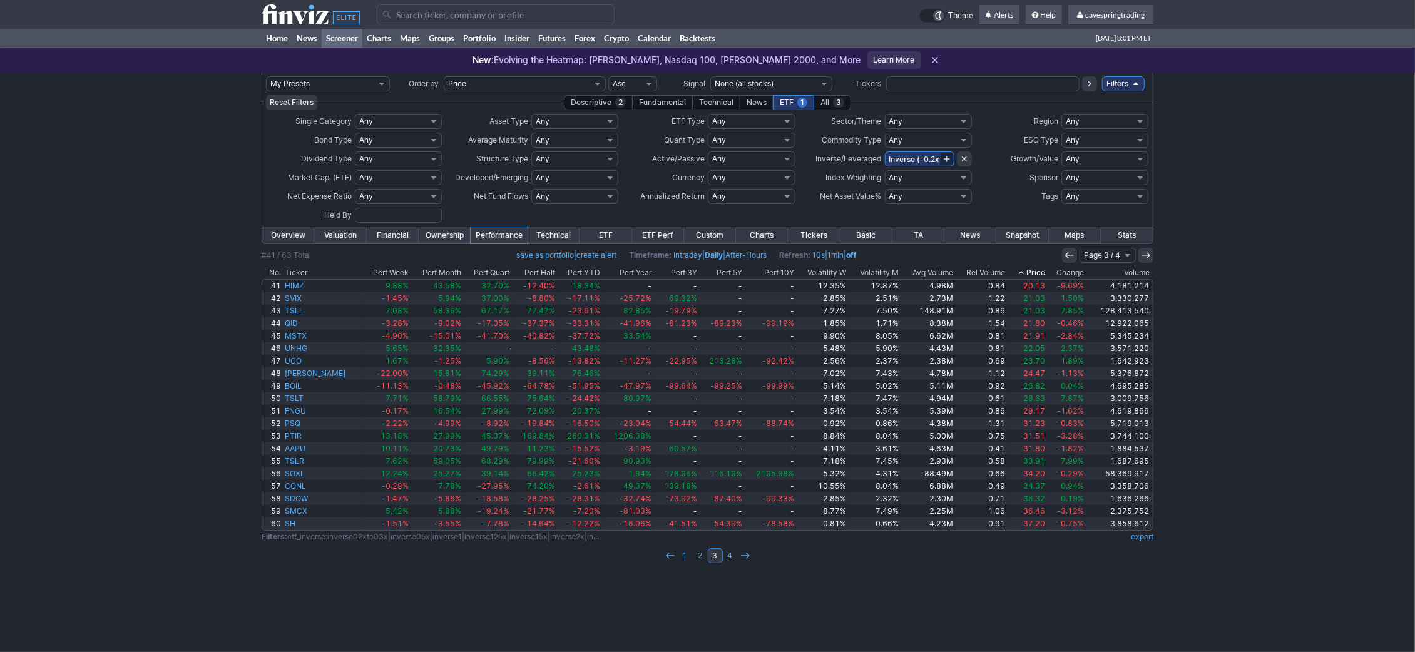
click at [205, 339] on div "My Presets -Save Screen -Edit Screens s: RATIO USE s: RATIO s: stock screen s: …" at bounding box center [707, 363] width 1415 height 580
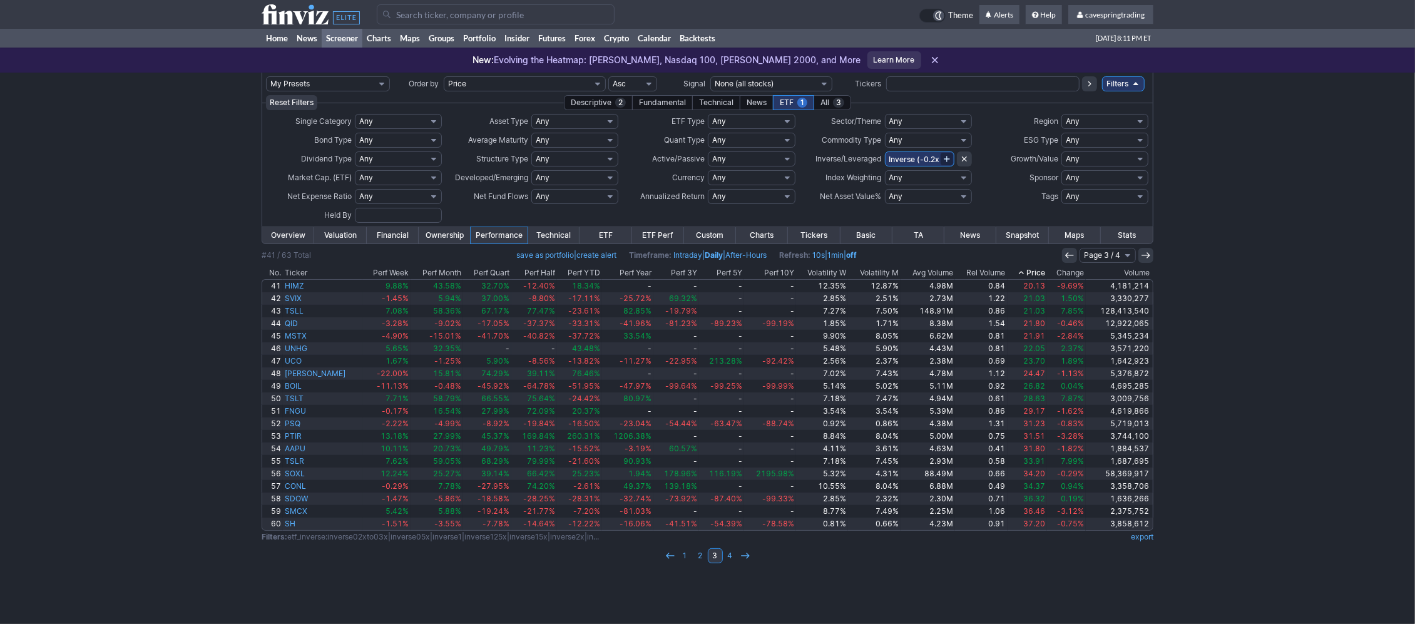
click at [974, 81] on input "text" at bounding box center [982, 83] width 193 height 15
type input "fndx"
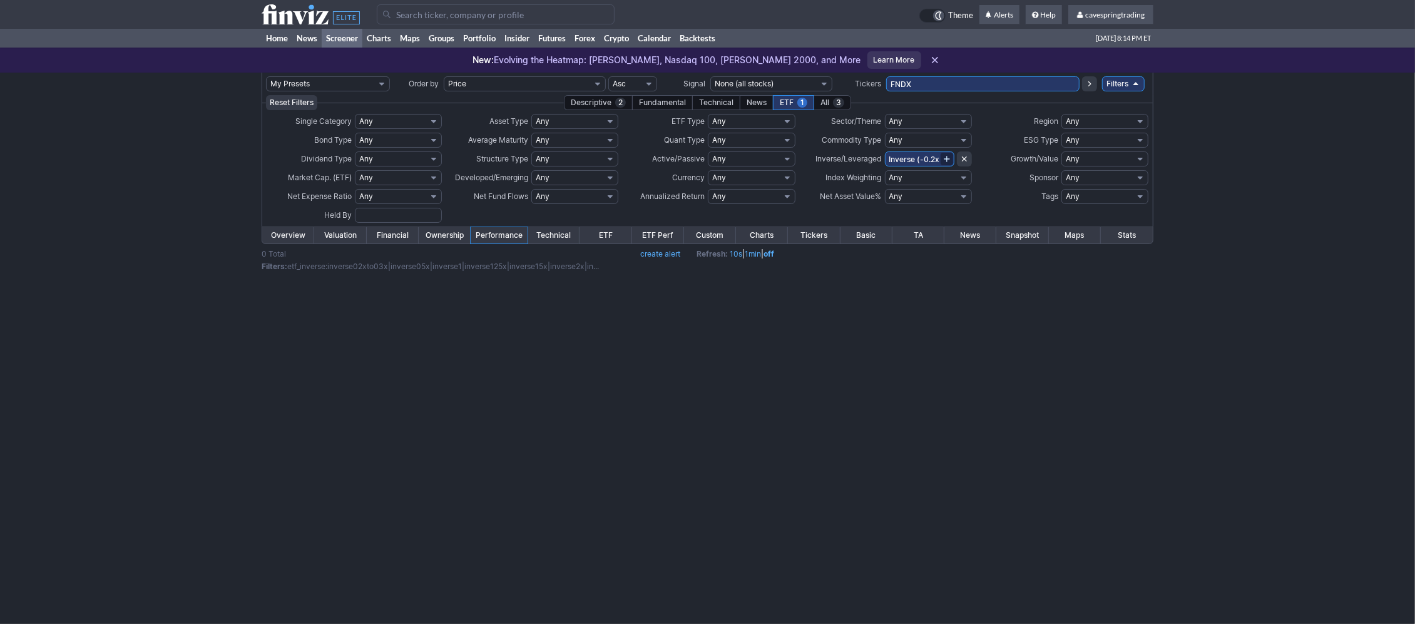
drag, startPoint x: 942, startPoint y: 84, endPoint x: 762, endPoint y: 73, distance: 180.0
click at [886, 76] on input "FNDX" at bounding box center [982, 83] width 193 height 15
